Goal: Check status

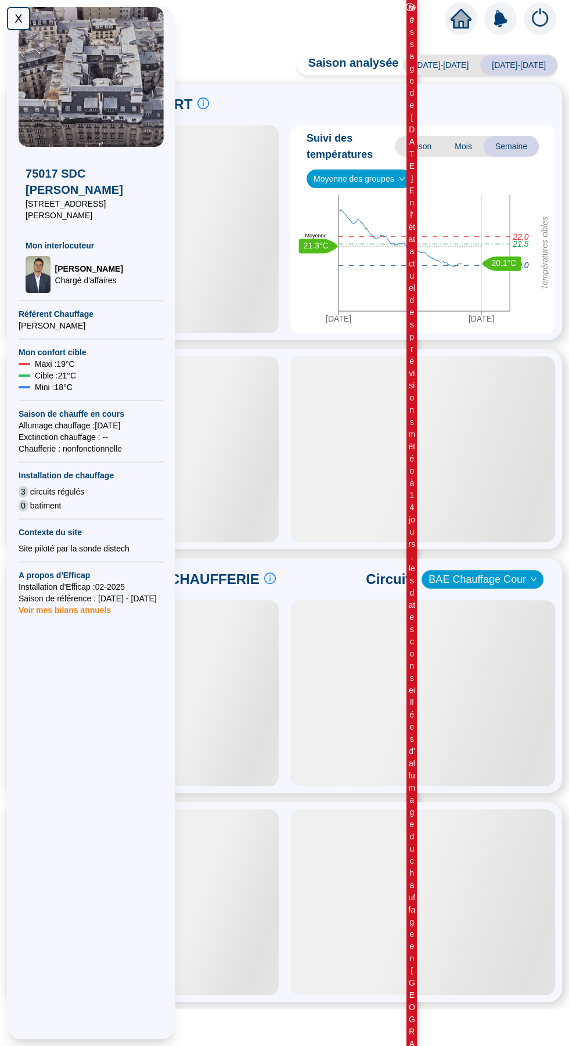
click at [12, 19] on div "X" at bounding box center [18, 18] width 23 height 23
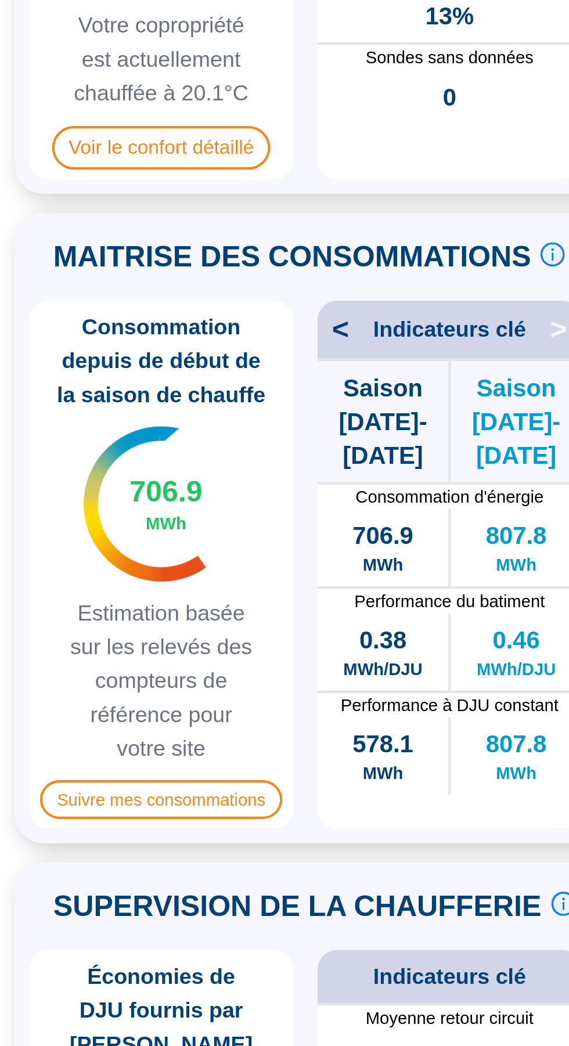
scroll to position [121, 0]
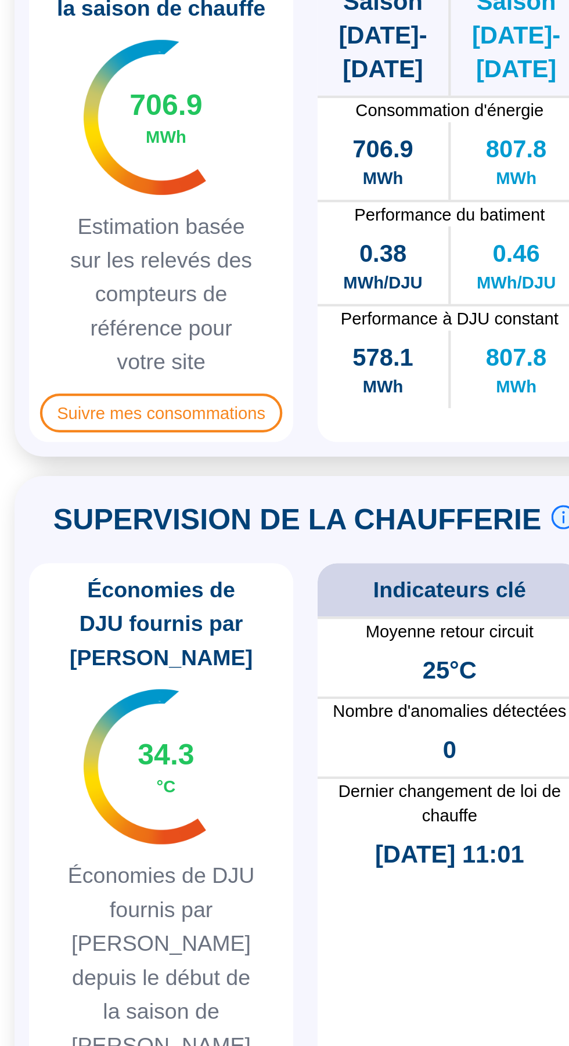
click at [103, 822] on span "Superviser ma chaufferie" at bounding box center [77, 831] width 106 height 19
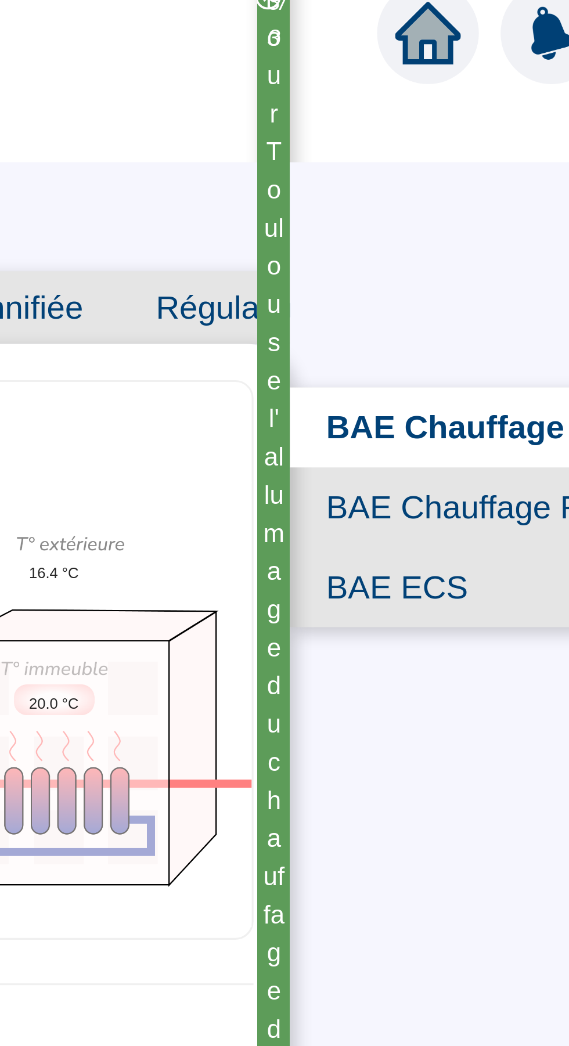
click at [467, 197] on span "BAE ECS" at bounding box center [480, 196] width 127 height 26
